Goal: Information Seeking & Learning: Learn about a topic

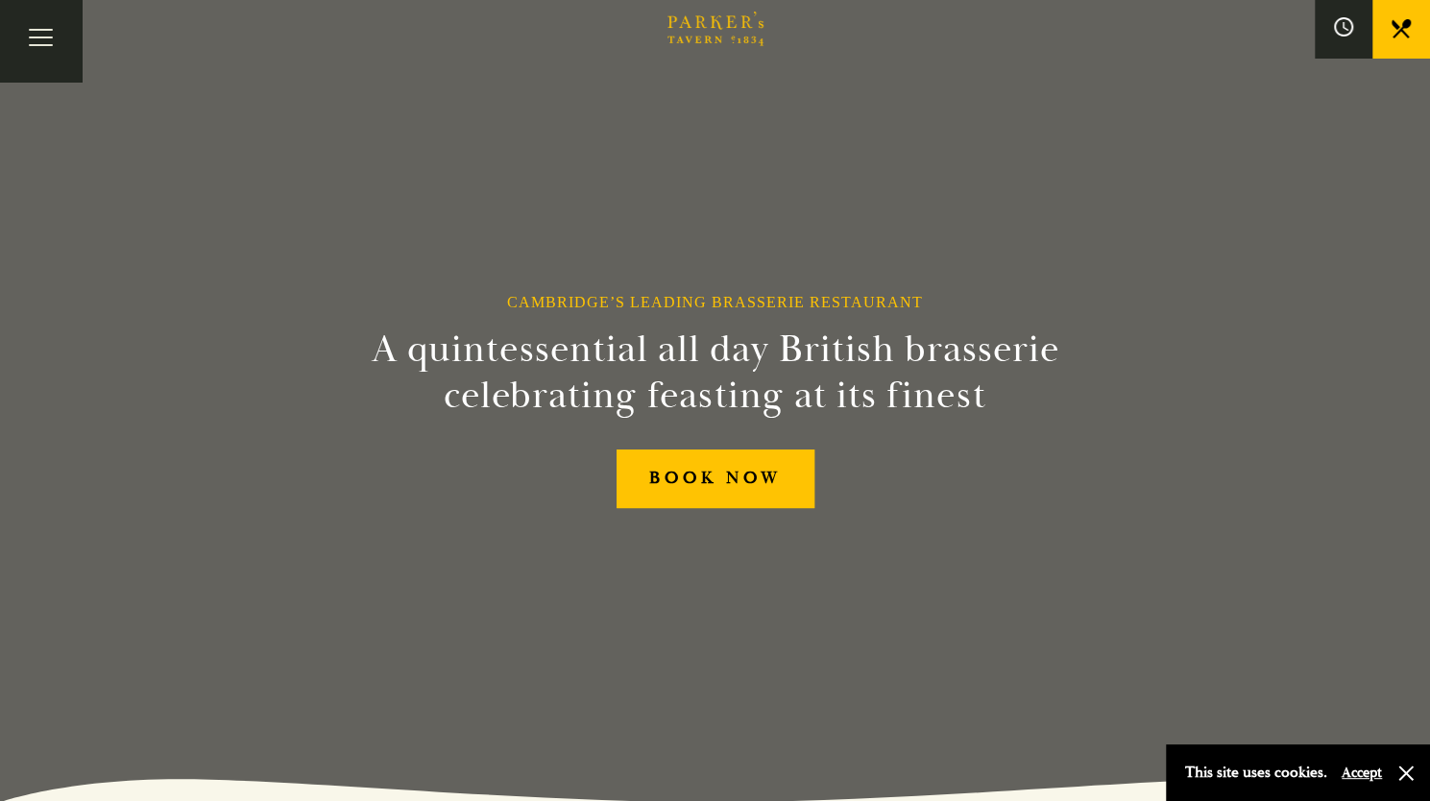
scroll to position [1, 0]
click at [59, 51] on button "Toggle navigation" at bounding box center [41, 41] width 82 height 82
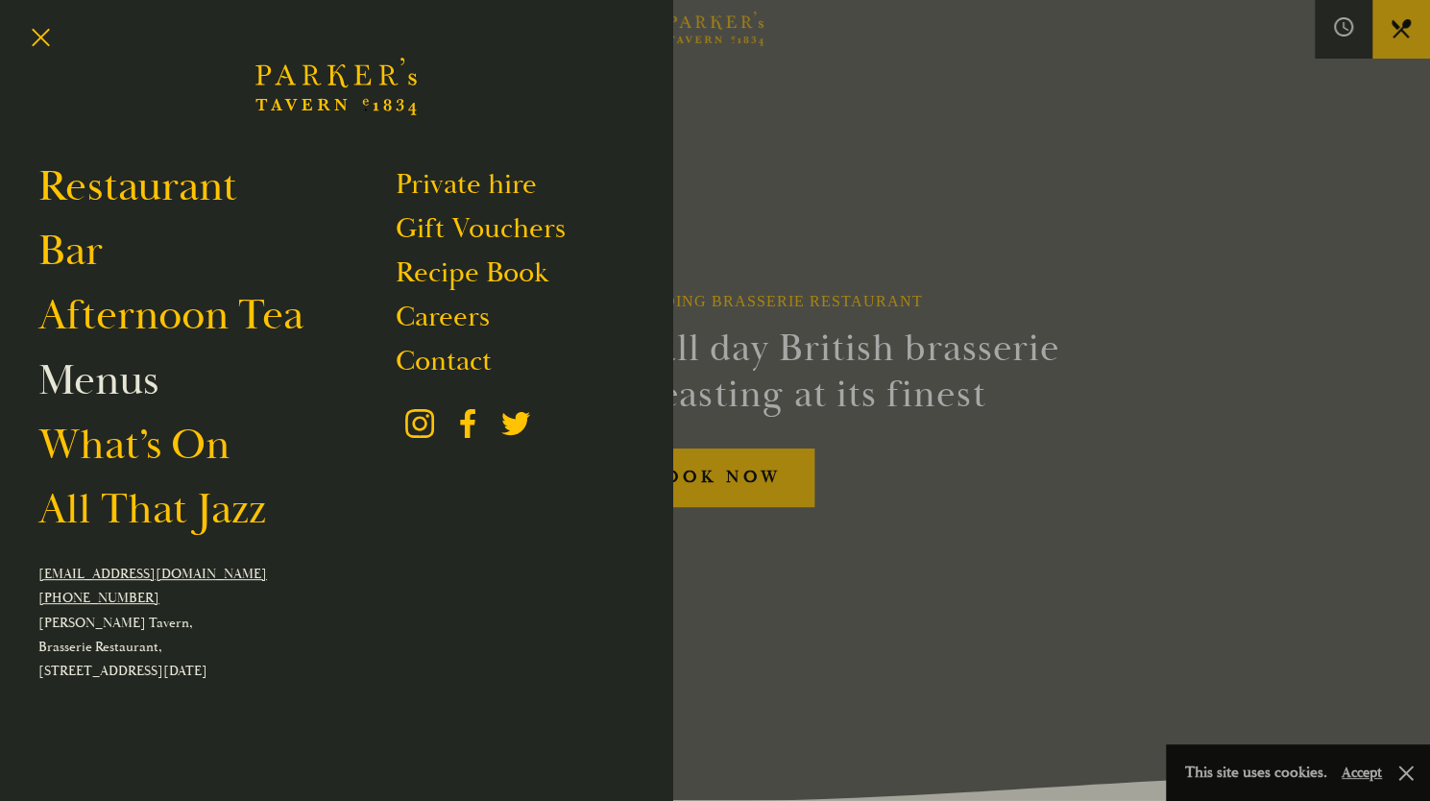
click at [93, 378] on link "Menus" at bounding box center [98, 381] width 120 height 54
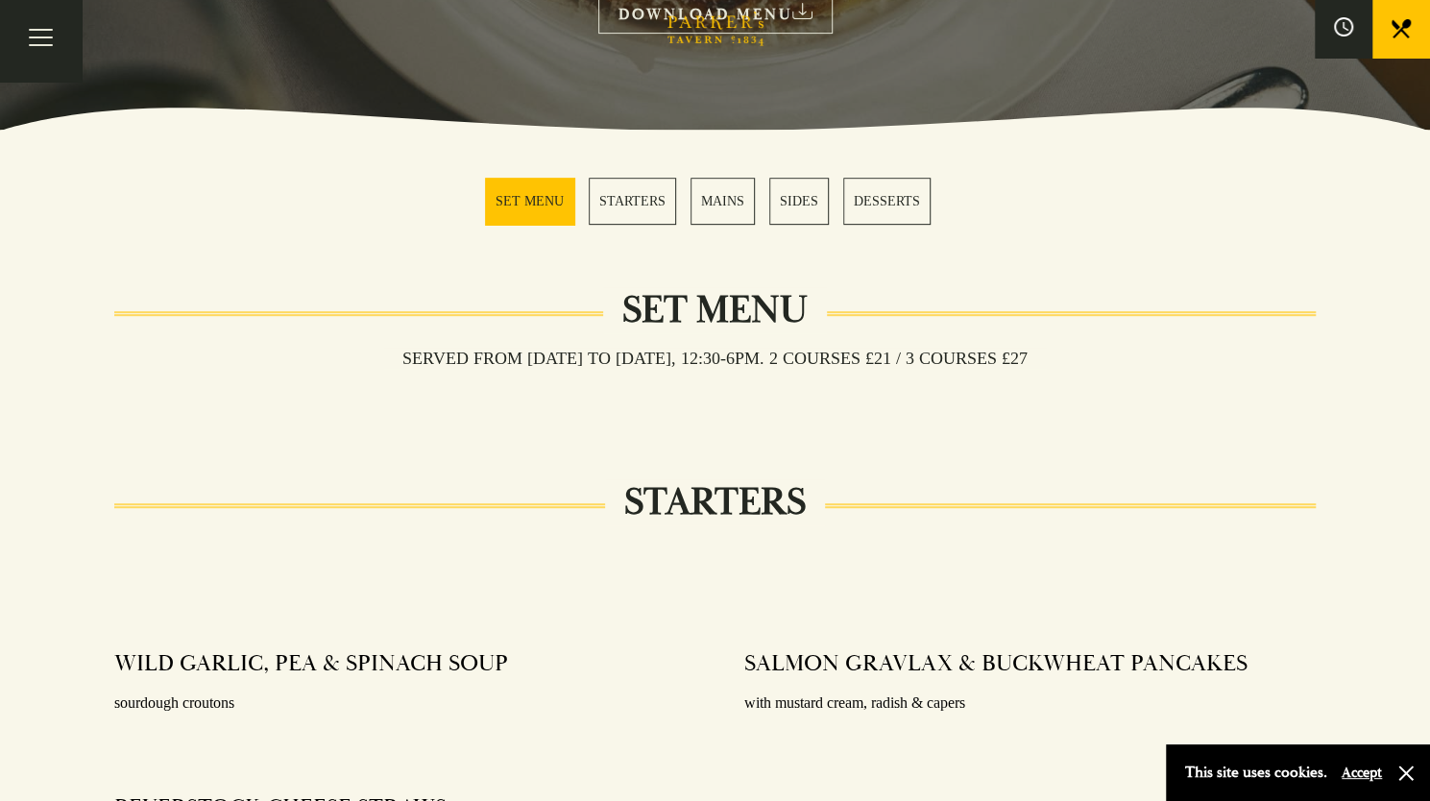
scroll to position [449, 0]
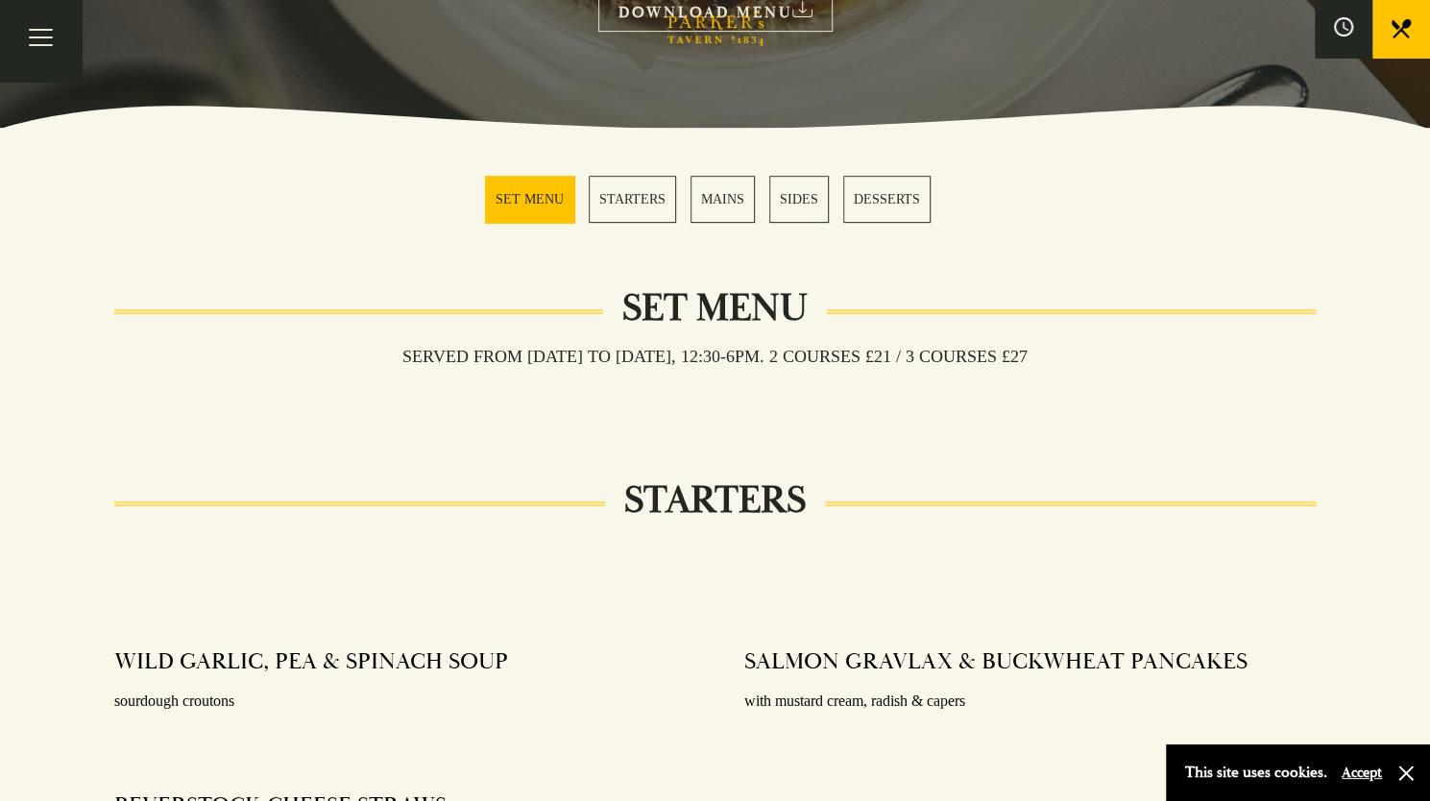
click at [727, 197] on link "MAINS" at bounding box center [723, 199] width 64 height 47
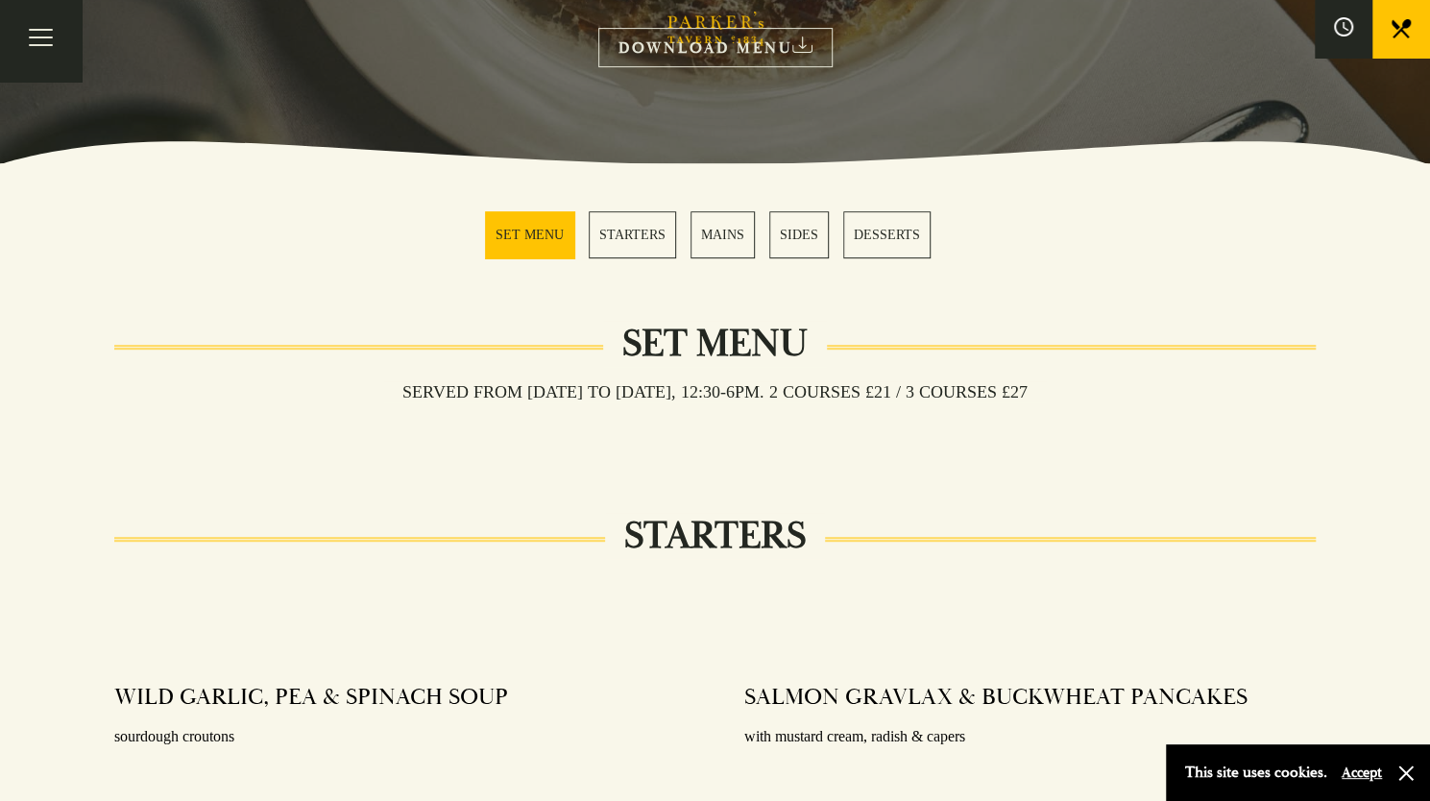
scroll to position [404, 0]
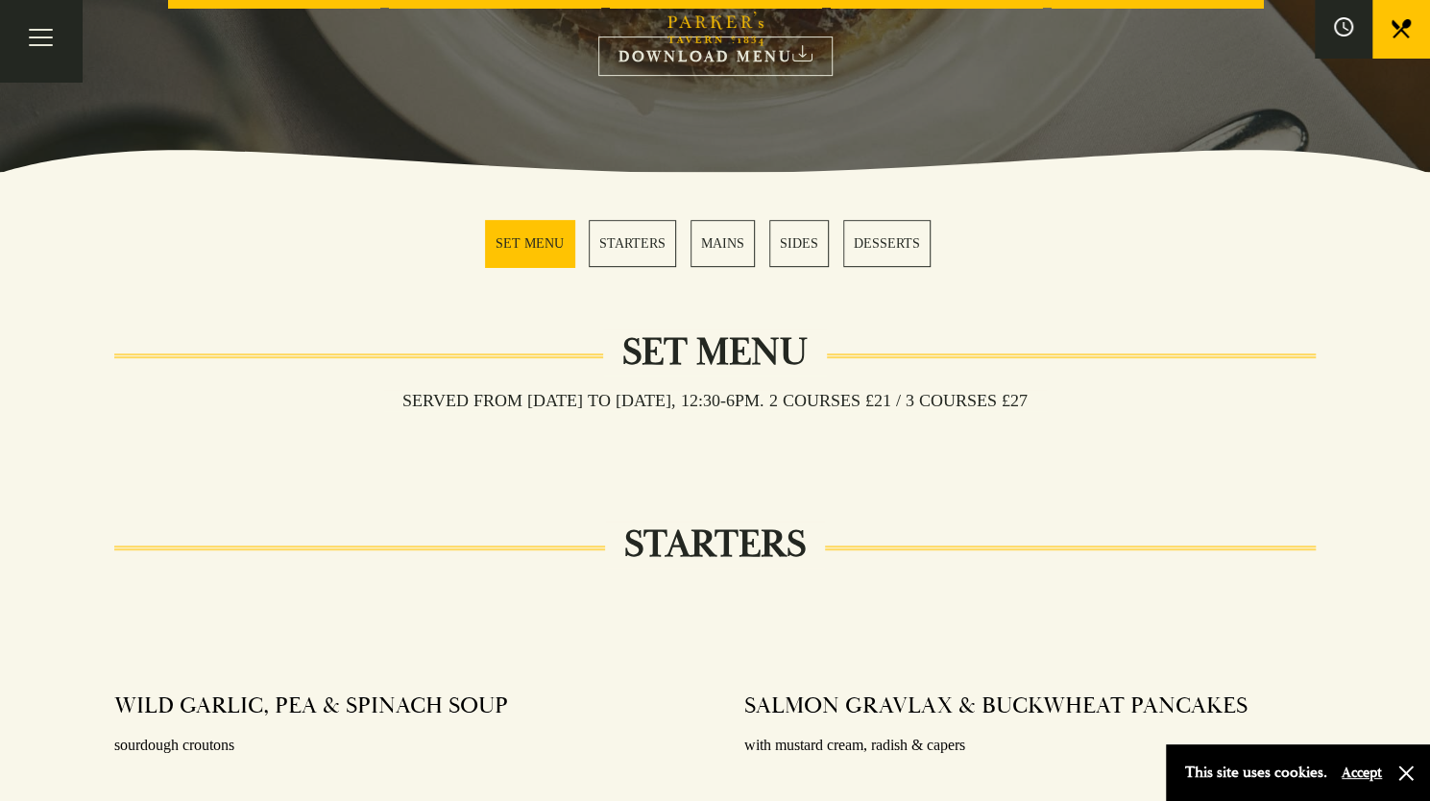
click at [793, 232] on link "SIDES" at bounding box center [800, 243] width 60 height 47
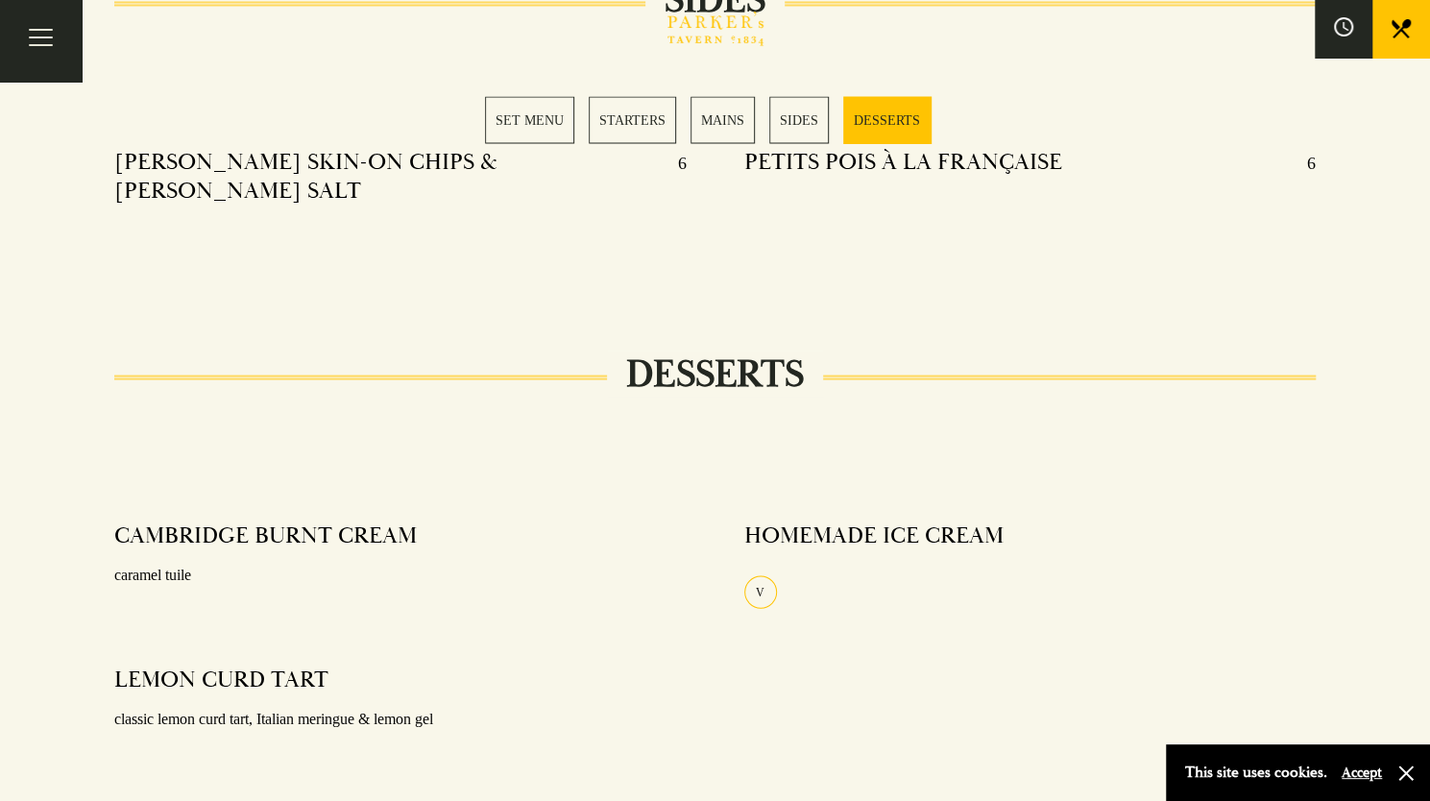
scroll to position [2084, 0]
click at [542, 113] on link "SET MENU" at bounding box center [529, 119] width 89 height 47
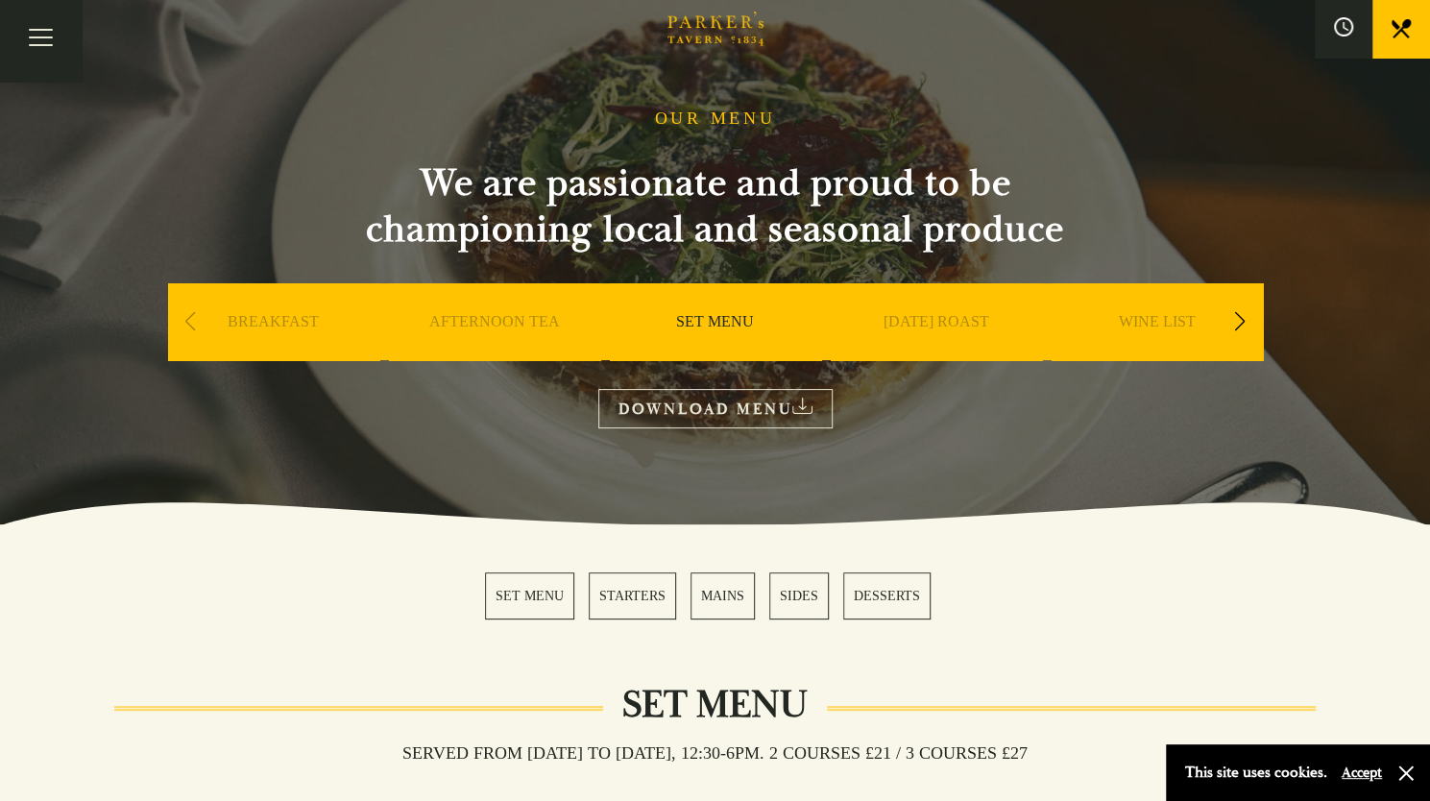
scroll to position [51, 0]
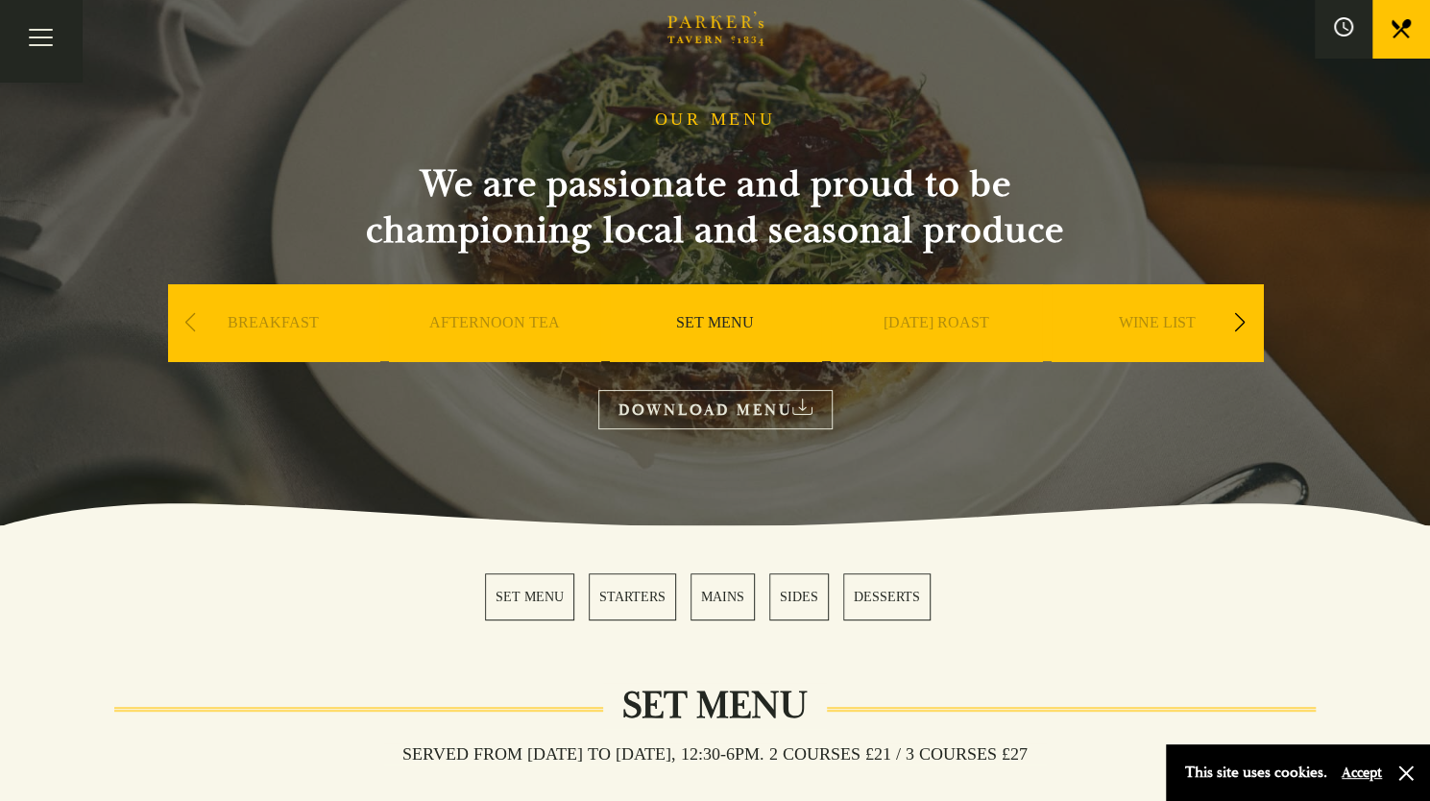
click at [279, 321] on link "BREAKFAST" at bounding box center [273, 351] width 91 height 77
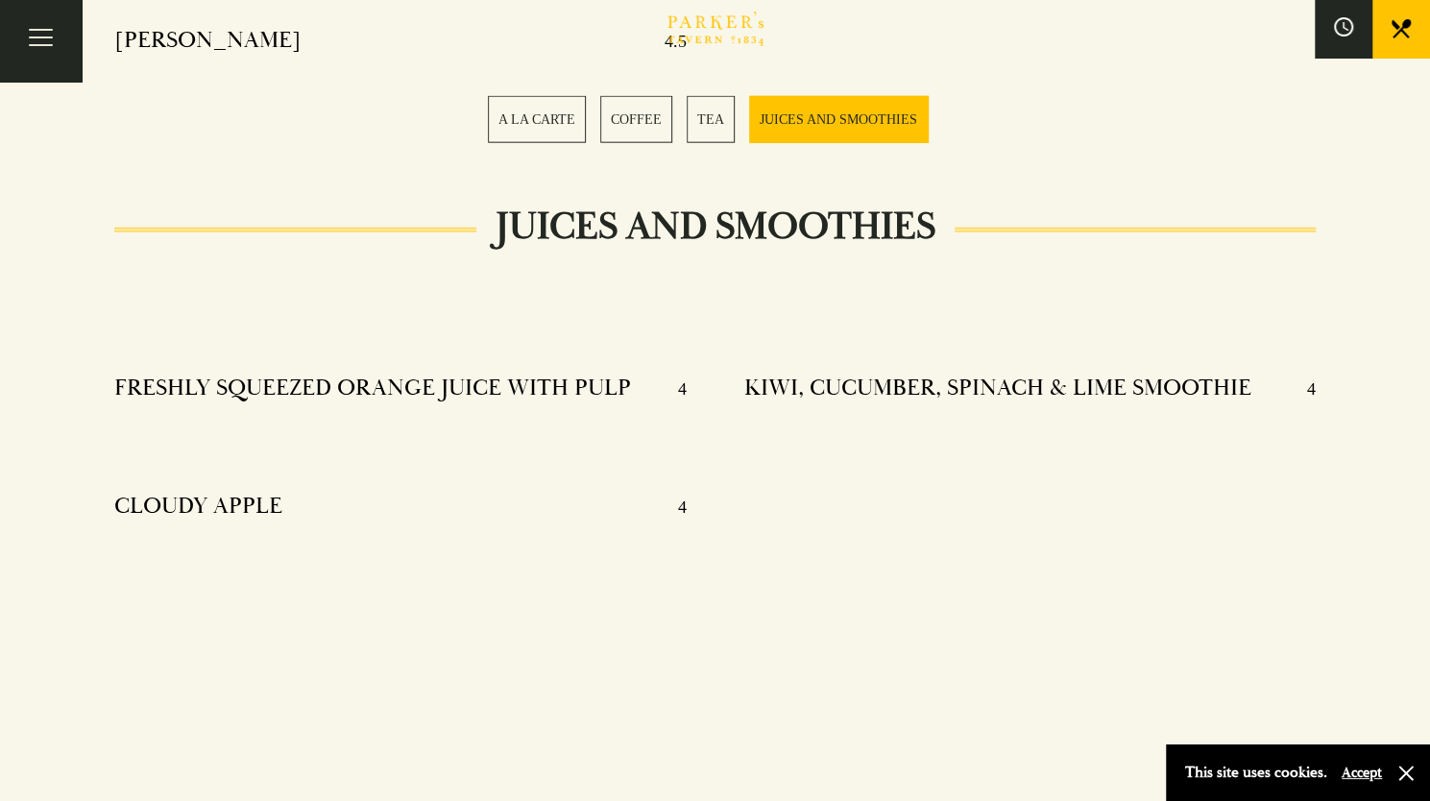
scroll to position [2706, 0]
